Goal: Information Seeking & Learning: Find contact information

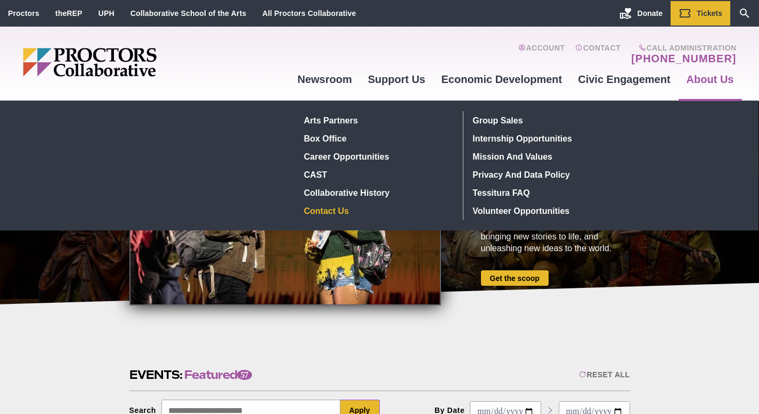
click at [330, 215] on link "Contact Us" at bounding box center [377, 211] width 155 height 18
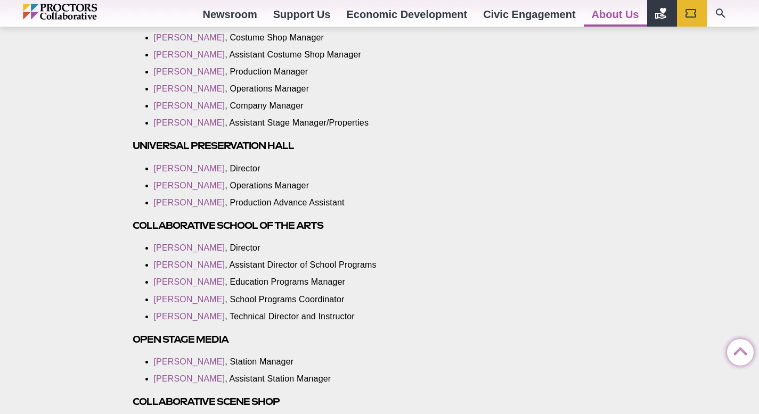
scroll to position [1897, 0]
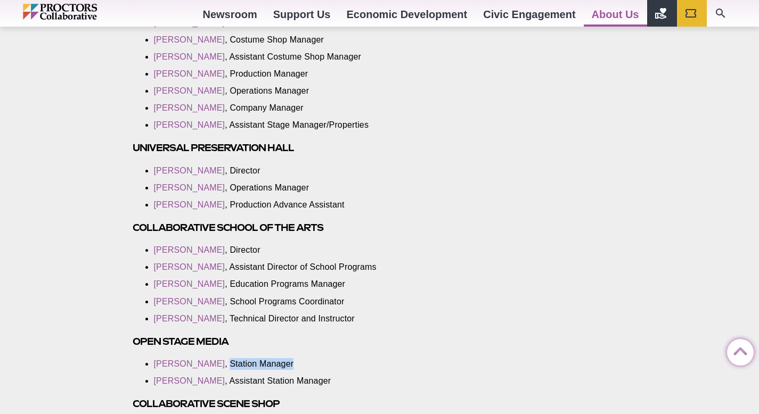
drag, startPoint x: 298, startPoint y: 351, endPoint x: 227, endPoint y: 351, distance: 71.3
click at [227, 358] on li "[PERSON_NAME] , Station Manager" at bounding box center [292, 364] width 276 height 12
copy li "Station Manager"
drag, startPoint x: 319, startPoint y: 373, endPoint x: 216, endPoint y: 373, distance: 103.3
click at [216, 375] on li "[PERSON_NAME] , Assistant Station Manager" at bounding box center [292, 381] width 276 height 12
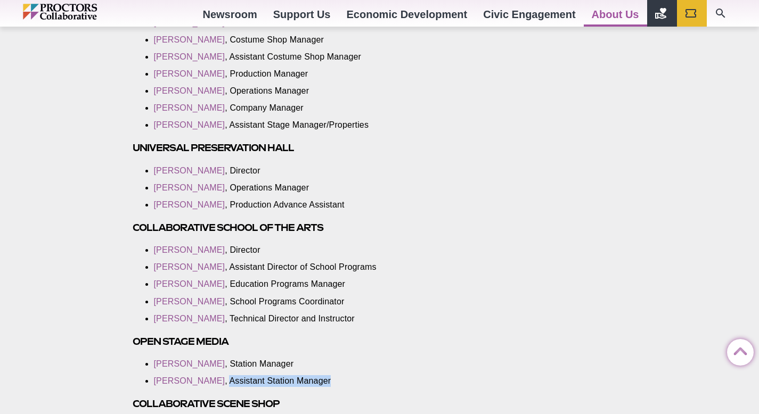
copy li "Assistant Station Manager"
